Goal: Transaction & Acquisition: Obtain resource

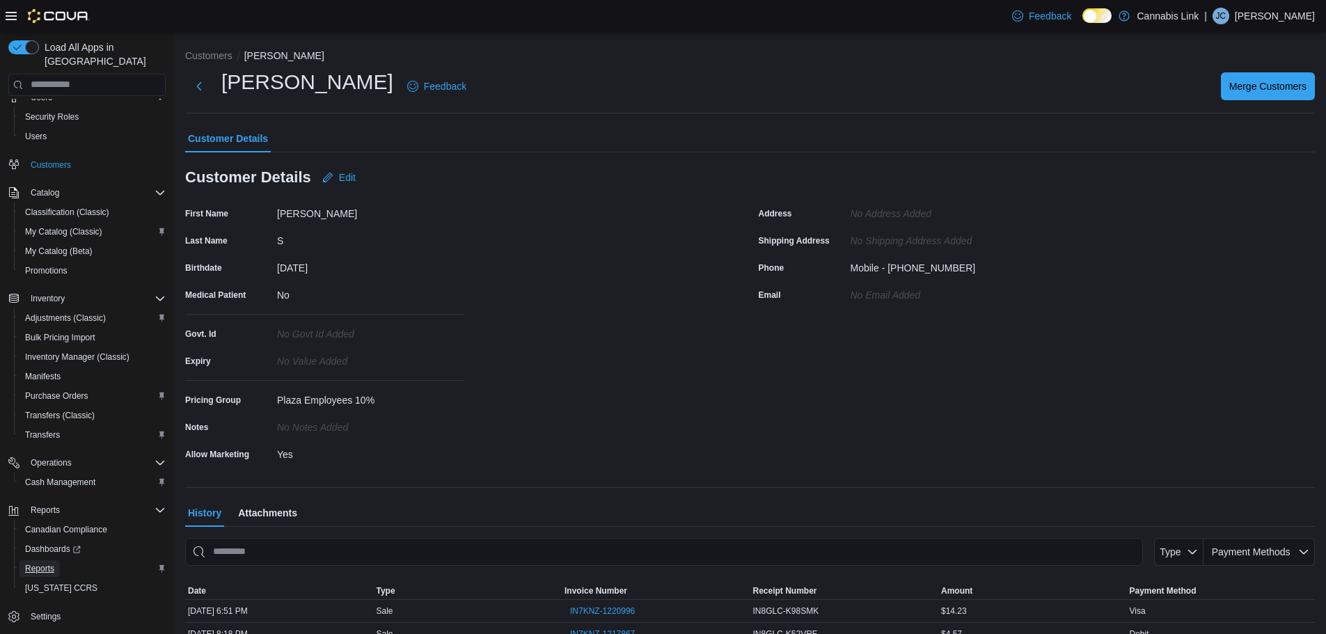
click at [46, 563] on span "Reports" at bounding box center [39, 568] width 29 height 11
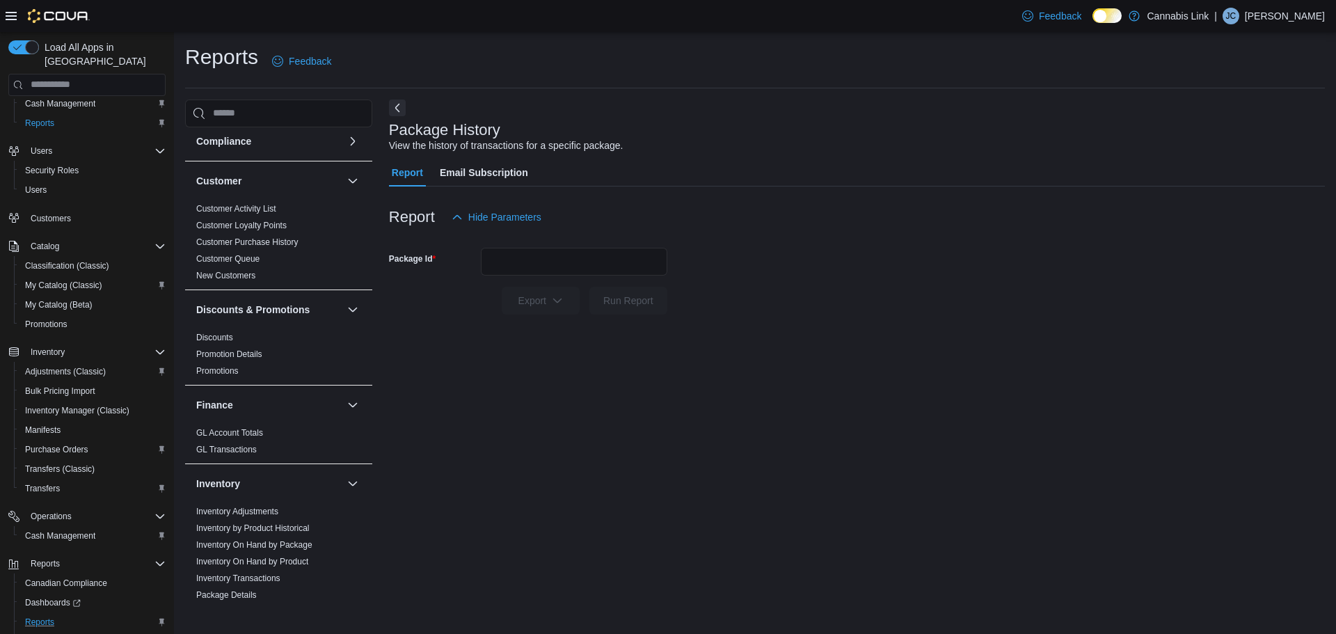
scroll to position [70, 0]
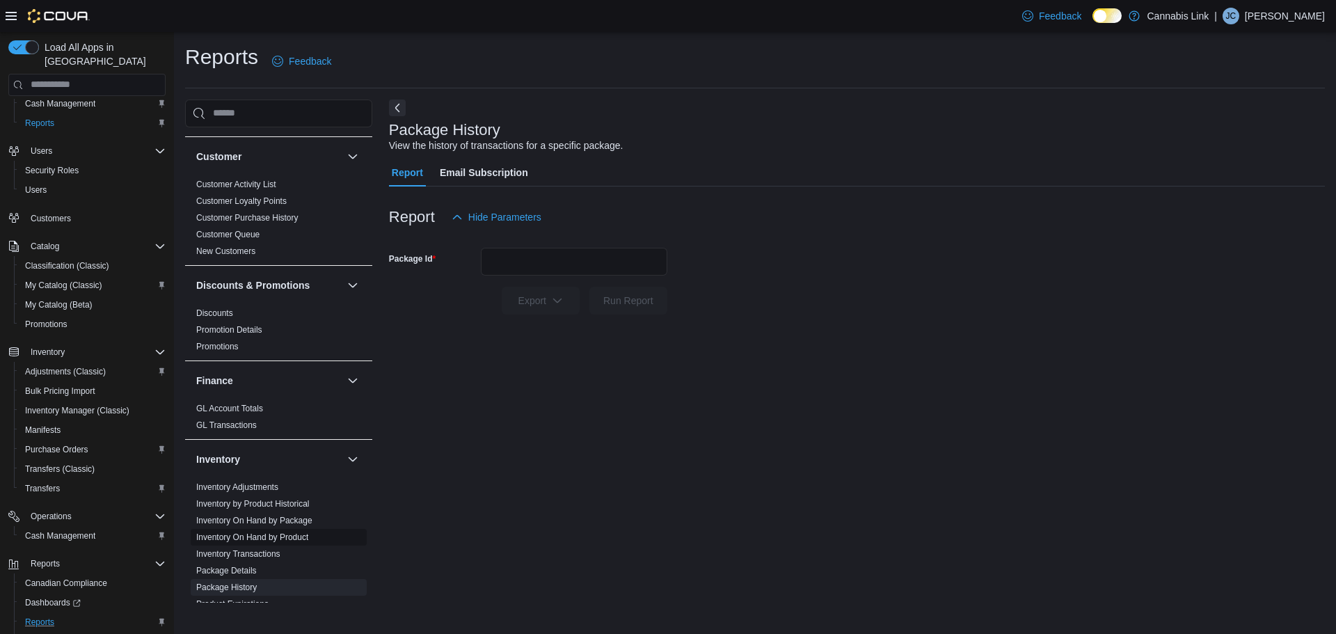
click at [269, 539] on link "Inventory On Hand by Product" at bounding box center [252, 537] width 112 height 10
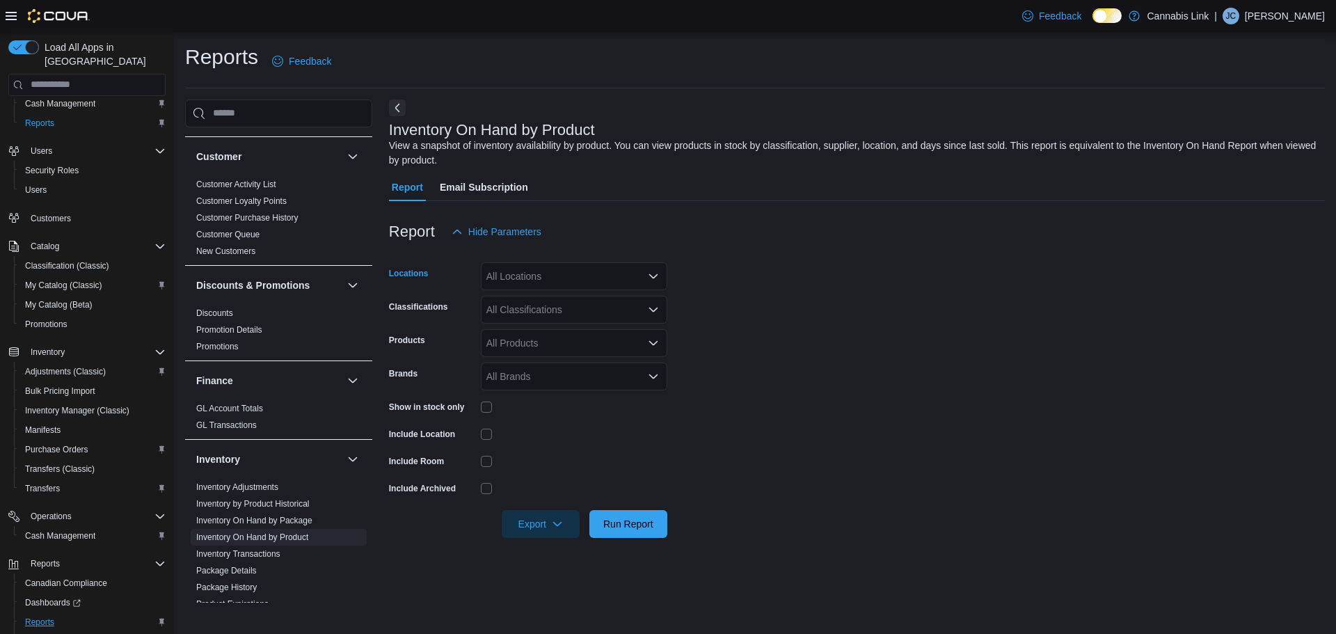
click at [575, 268] on div "All Locations" at bounding box center [574, 276] width 186 height 28
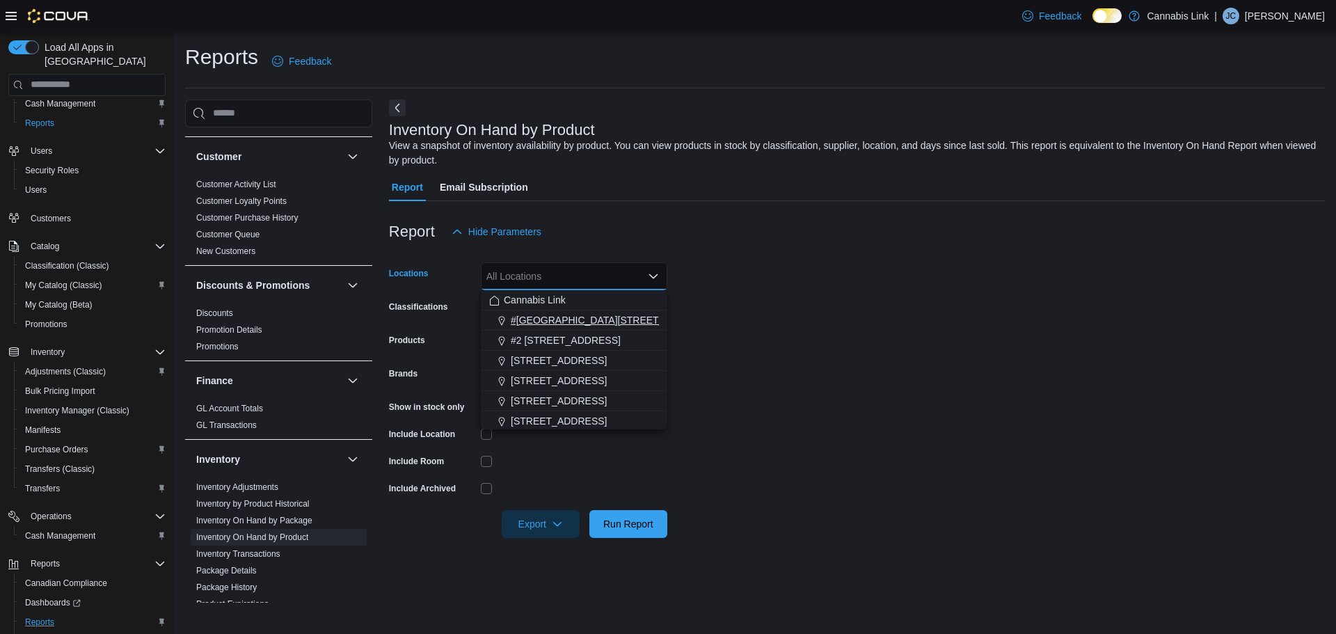
click at [638, 324] on span "#[GEOGRAPHIC_DATA][STREET_ADDRESS]" at bounding box center [612, 320] width 203 height 14
click at [788, 420] on form "Locations #[GEOGRAPHIC_DATA][STREET_ADDRESS]. Selected. [STREET_ADDRESS]. Press…" at bounding box center [857, 392] width 936 height 292
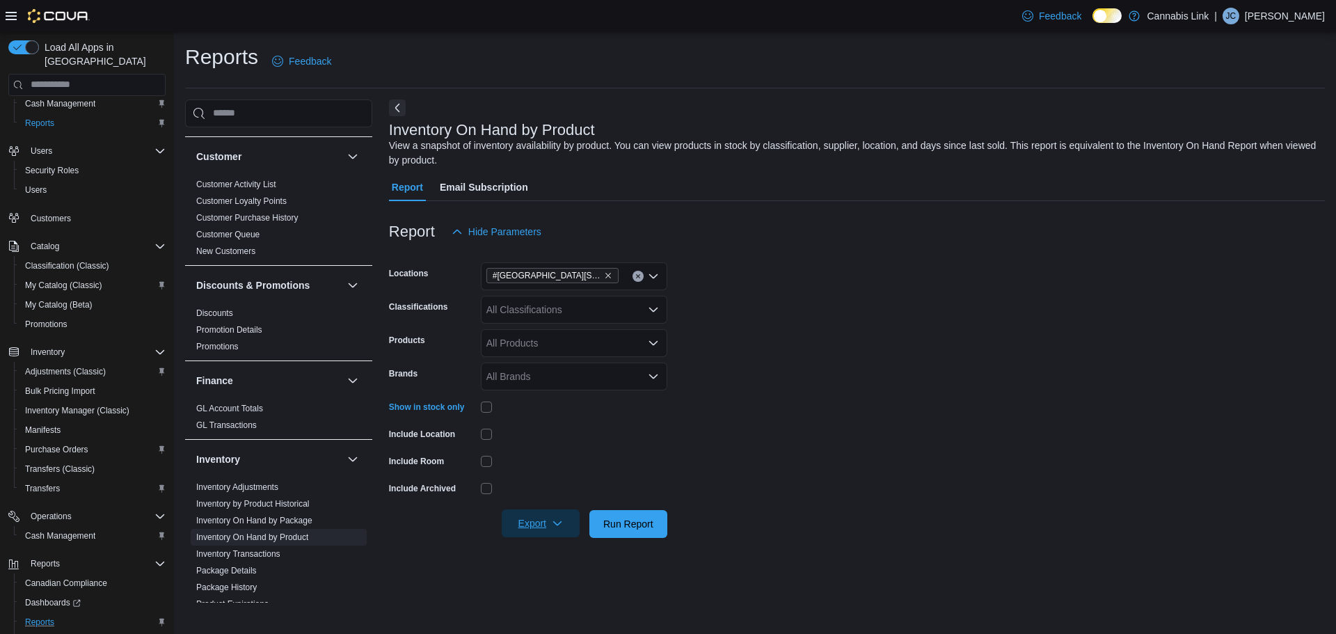
click at [533, 514] on span "Export" at bounding box center [540, 523] width 61 height 28
click at [535, 440] on span "Export to Excel" at bounding box center [542, 440] width 63 height 11
click at [1306, 22] on p "[PERSON_NAME]" at bounding box center [1285, 16] width 80 height 17
click at [1265, 138] on button "Sign Out" at bounding box center [1255, 136] width 128 height 22
